Goal: Find specific page/section: Find specific page/section

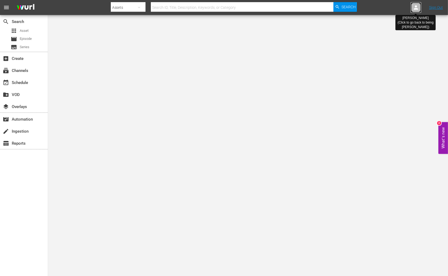
click at [415, 7] on icon at bounding box center [416, 7] width 6 height 6
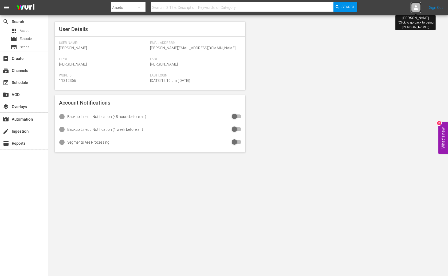
click at [414, 8] on icon at bounding box center [416, 7] width 6 height 6
click at [414, 10] on icon at bounding box center [416, 7] width 6 height 6
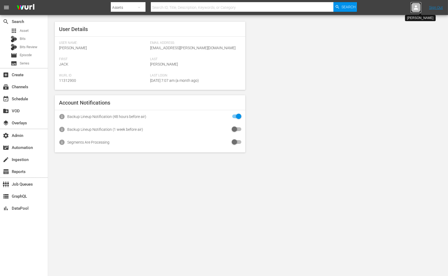
click at [415, 10] on icon at bounding box center [416, 7] width 6 height 6
click at [385, 9] on input "text" at bounding box center [402, 8] width 68 height 13
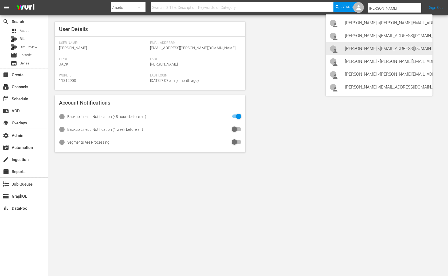
click at [372, 46] on div "Kristina Cruz <kristina_cruz@spe.sony.com>" at bounding box center [386, 48] width 83 height 13
type input "Kristina Cruz (11313669)"
